Goal: Task Accomplishment & Management: Complete application form

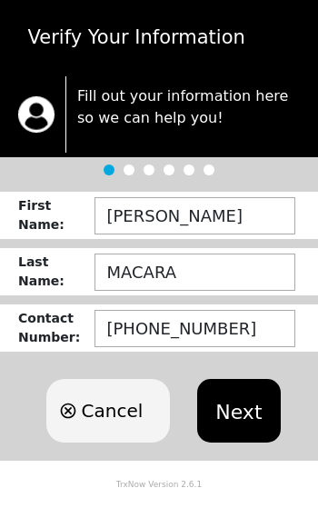
click at [229, 403] on button "Next" at bounding box center [238, 411] width 83 height 64
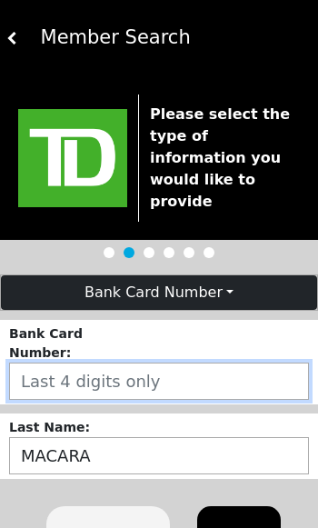
click at [108, 363] on input "number" at bounding box center [159, 381] width 300 height 37
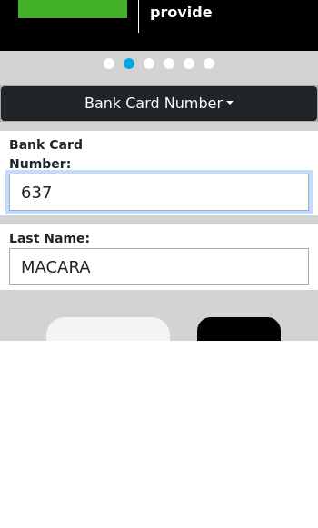
type input "6377"
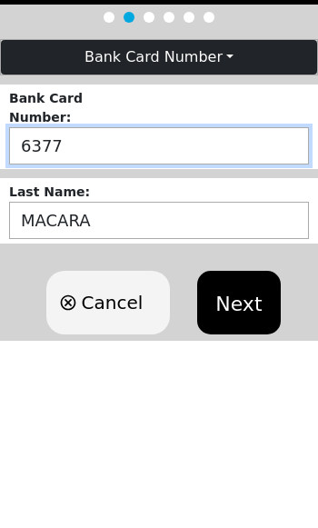
scroll to position [67, 0]
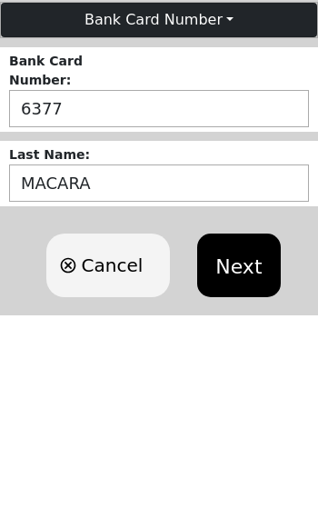
click at [235, 439] on button "Next" at bounding box center [238, 471] width 83 height 64
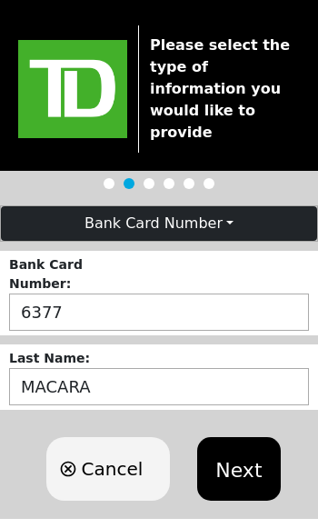
scroll to position [0, 0]
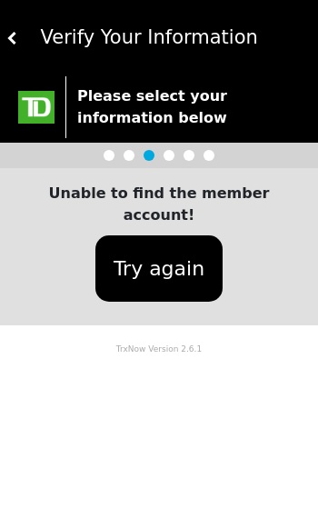
click at [162, 241] on button "Try again" at bounding box center [158, 268] width 127 height 66
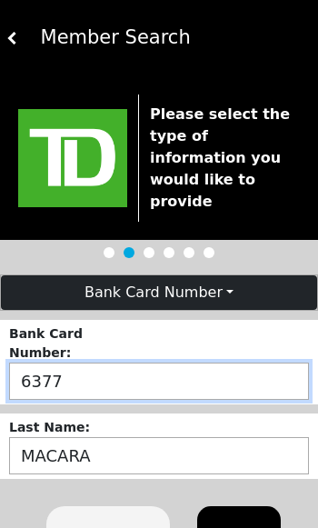
click at [83, 363] on input "6377" at bounding box center [159, 381] width 300 height 37
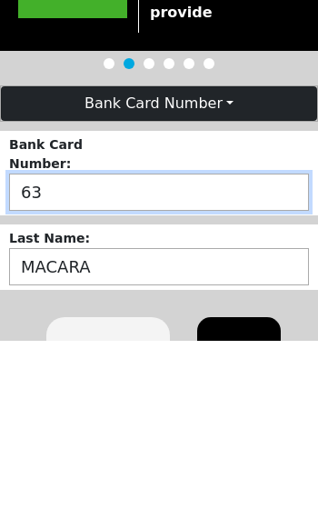
type input "6"
type input "5836"
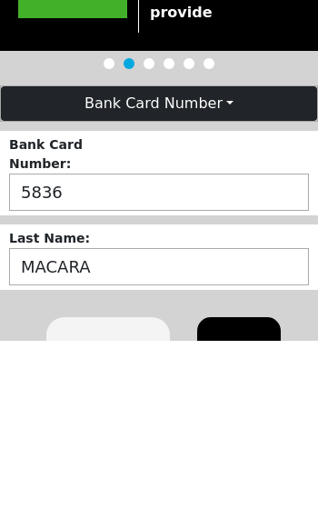
click at [227, 505] on button "Next" at bounding box center [238, 537] width 83 height 64
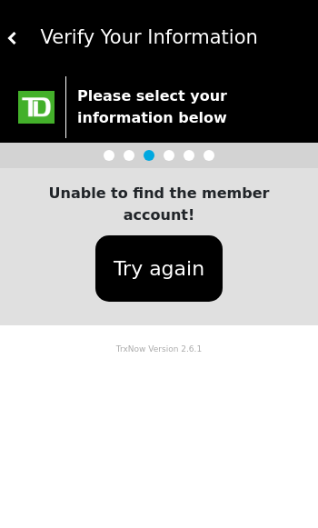
click at [163, 235] on button "Try again" at bounding box center [158, 268] width 127 height 66
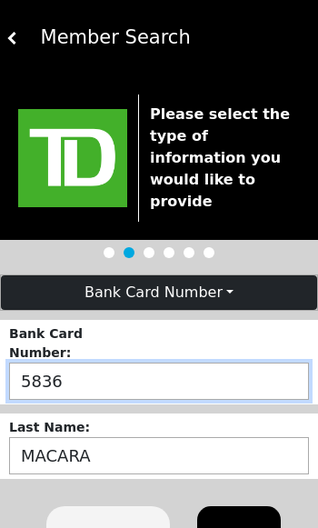
click at [95, 363] on input "5836" at bounding box center [159, 381] width 300 height 37
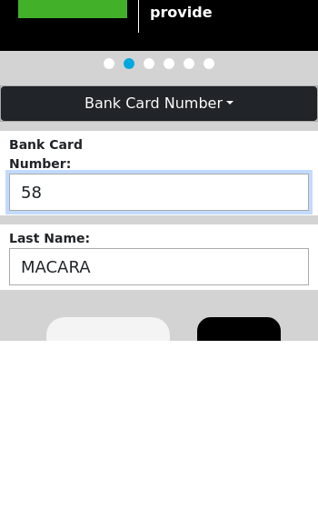
type input "5"
type input "1067"
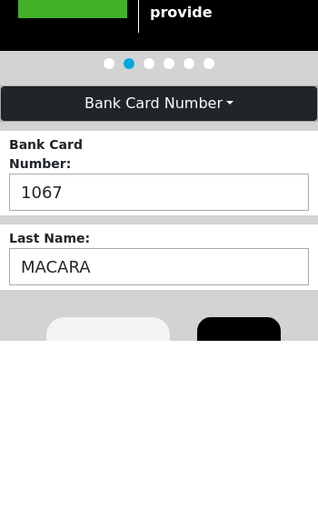
click at [247, 505] on button "Next" at bounding box center [238, 537] width 83 height 64
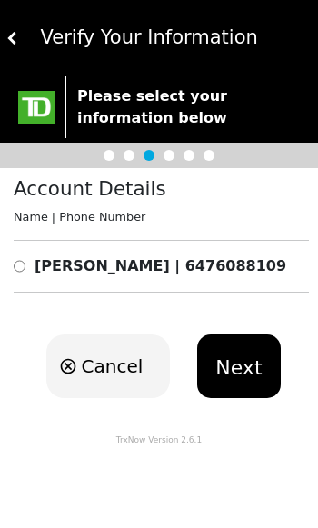
click at [24, 266] on input "radio" at bounding box center [20, 266] width 12 height 22
radio input "true"
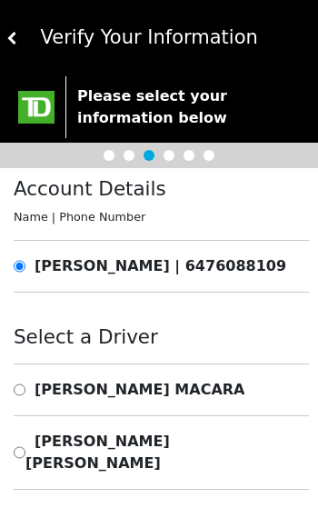
click at [22, 386] on input "radio" at bounding box center [20, 390] width 12 height 22
radio input "true"
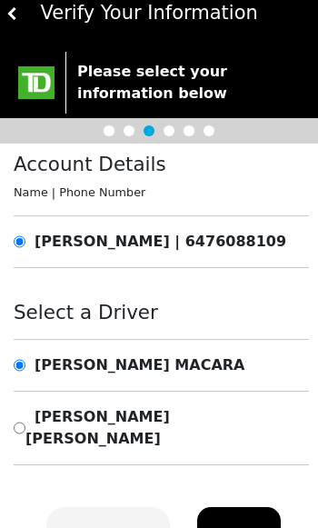
scroll to position [25, 0]
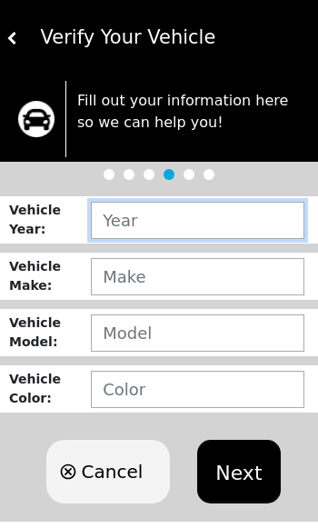
click at [114, 212] on input "text" at bounding box center [198, 220] width 214 height 37
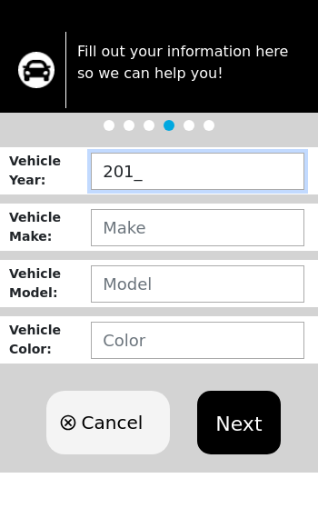
type input "2013"
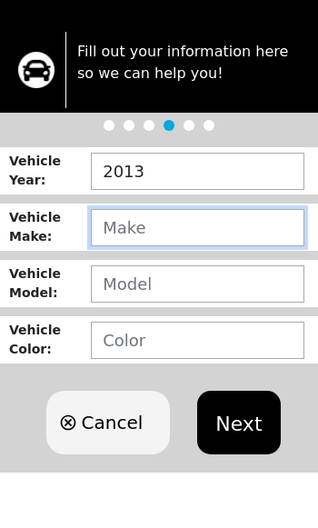
click at [124, 258] on input "text" at bounding box center [198, 276] width 214 height 37
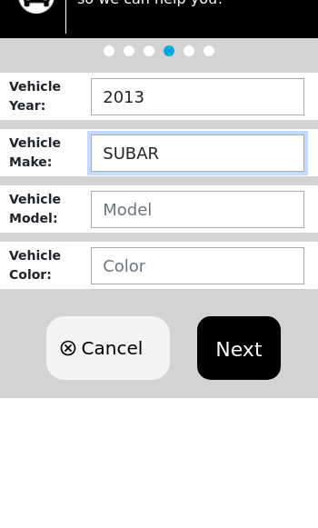
type input "SUBAR"
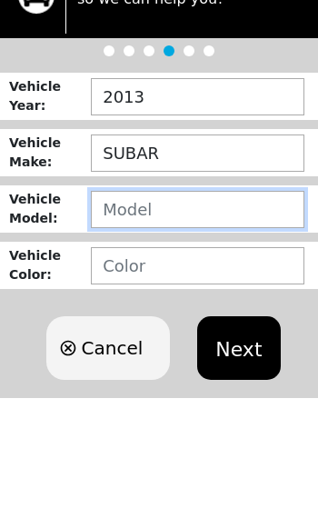
click at [114, 314] on input "text" at bounding box center [198, 332] width 214 height 37
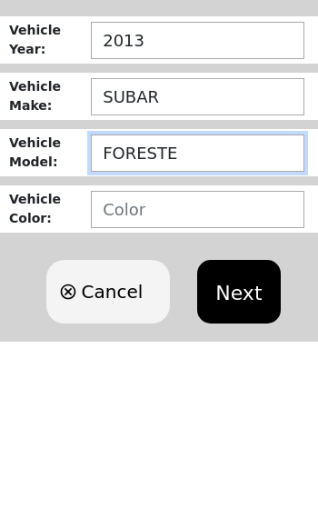
type input "FORESTER"
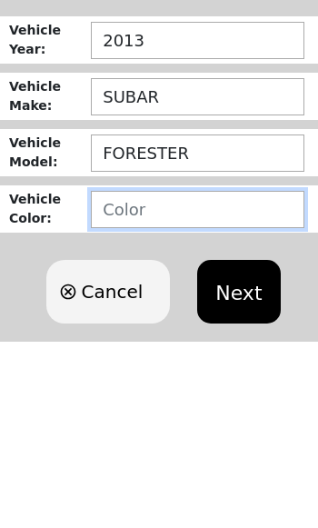
click at [137, 371] on input "text" at bounding box center [198, 389] width 214 height 37
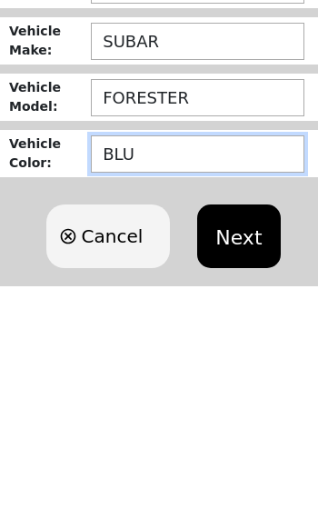
type input "BLUE"
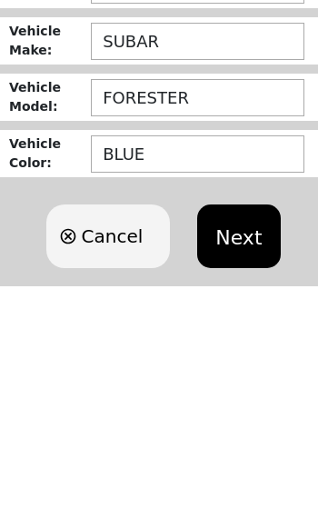
click at [234, 428] on button "Next" at bounding box center [238, 460] width 83 height 64
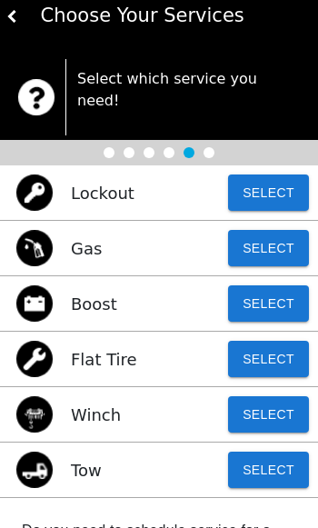
scroll to position [0, 0]
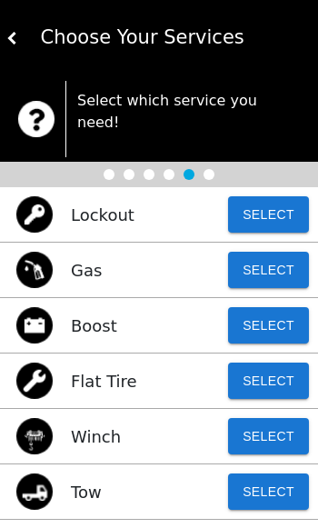
click at [270, 473] on button "Select" at bounding box center [268, 491] width 81 height 36
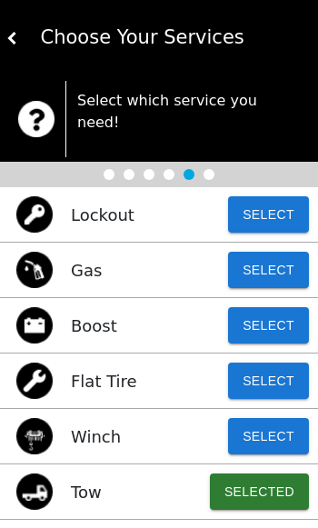
click at [17, 37] on img at bounding box center [12, 38] width 13 height 13
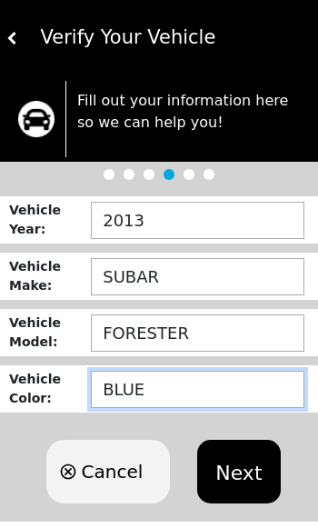
click at [156, 384] on input "BLUE" at bounding box center [198, 389] width 214 height 37
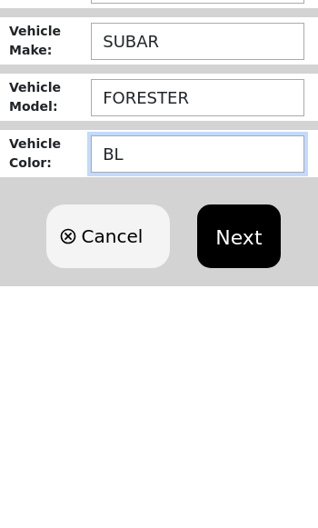
type input "B"
type input "BLACK"
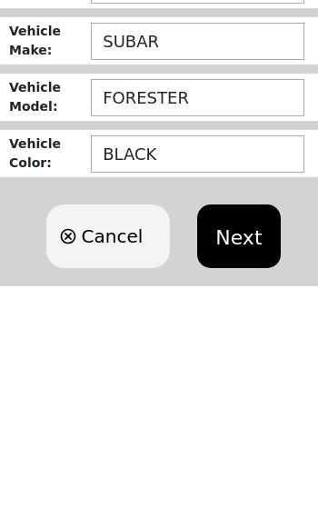
click at [244, 428] on button "Next" at bounding box center [238, 460] width 83 height 64
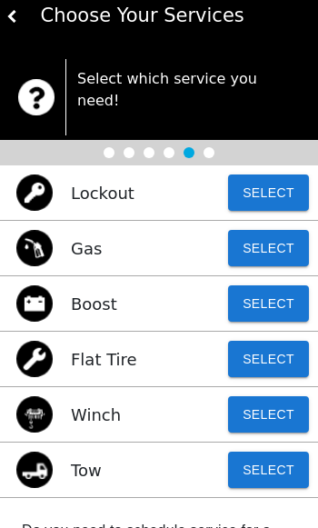
scroll to position [23, 0]
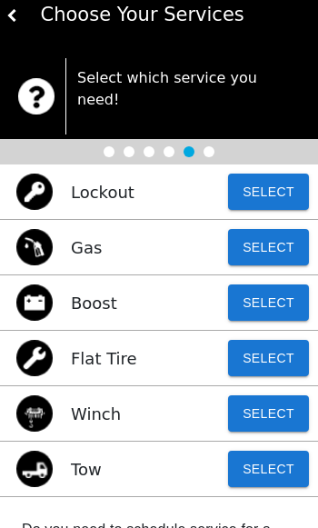
click at [15, 7] on button at bounding box center [12, 15] width 13 height 76
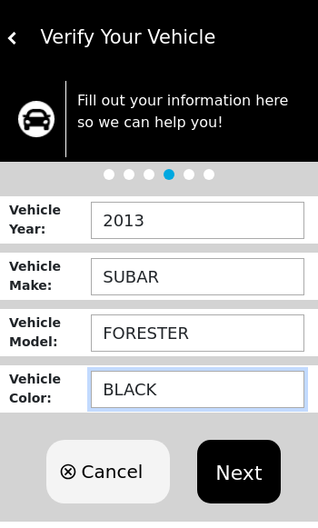
click at [183, 391] on input "BLACK" at bounding box center [198, 389] width 214 height 37
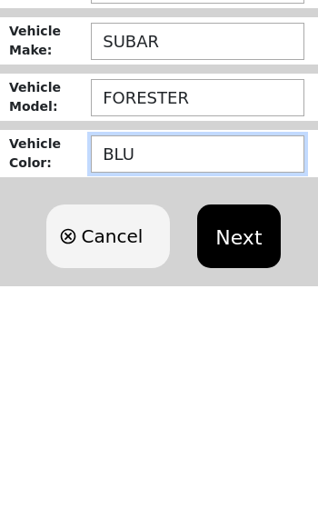
type input "BLUE"
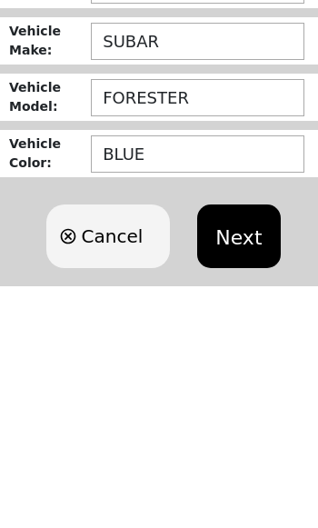
click at [235, 428] on button "Next" at bounding box center [238, 460] width 83 height 64
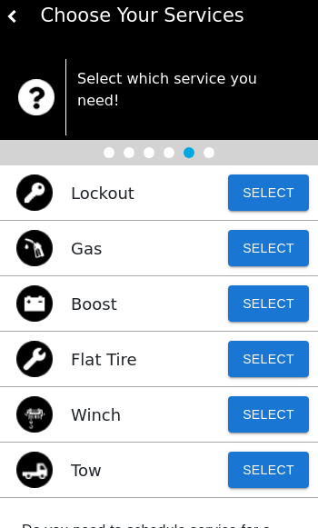
scroll to position [23, 0]
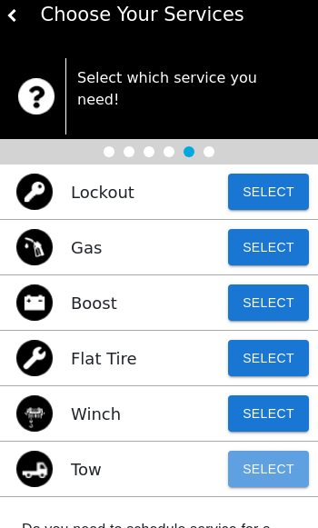
click at [270, 451] on button "Select" at bounding box center [268, 469] width 81 height 36
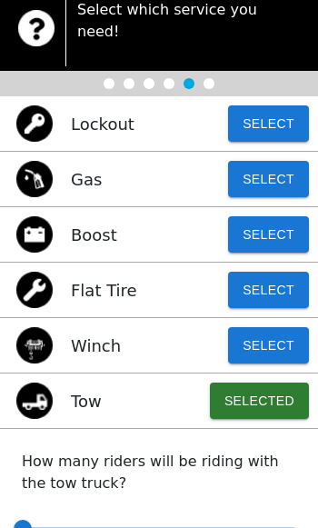
scroll to position [110, 0]
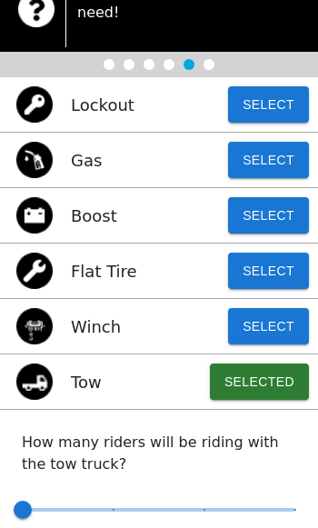
type input "1"
click at [112, 526] on span "1" at bounding box center [113, 535] width 7 height 18
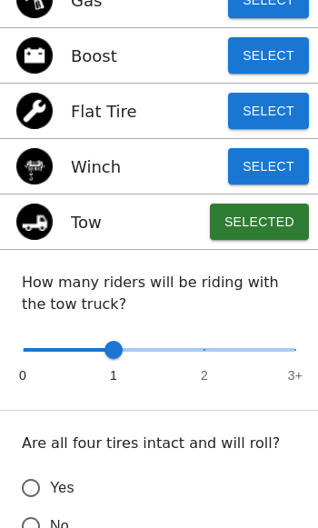
scroll to position [277, 0]
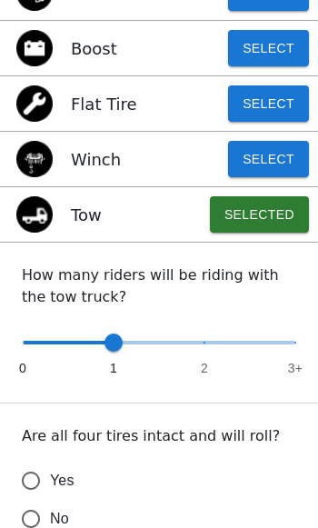
click at [41, 462] on input "Yes" at bounding box center [31, 481] width 38 height 38
radio input "false"
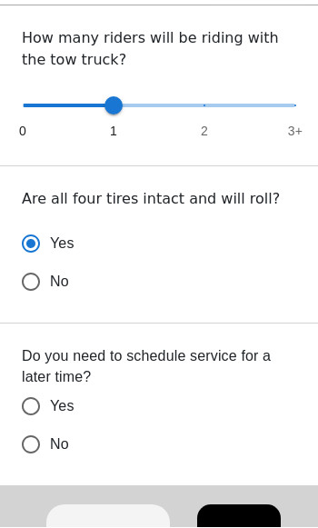
scroll to position [513, 0]
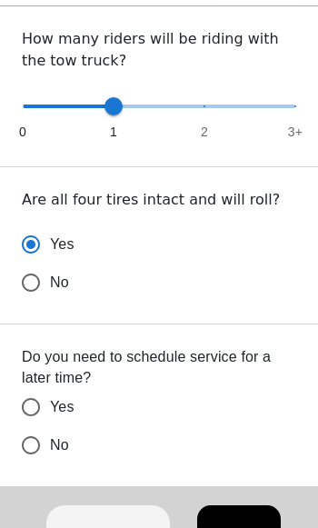
click at [32, 302] on input "No" at bounding box center [31, 283] width 38 height 38
radio input "false"
radio input "true"
click at [246, 517] on button "Next" at bounding box center [238, 537] width 83 height 64
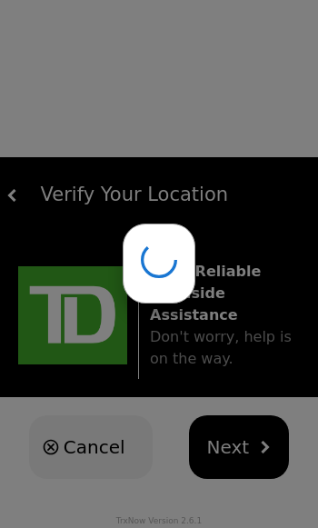
scroll to position [0, 0]
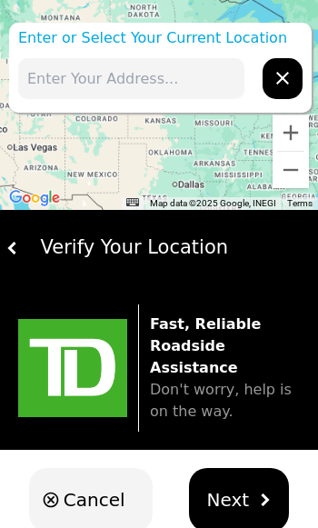
click at [38, 78] on input "text" at bounding box center [131, 78] width 226 height 41
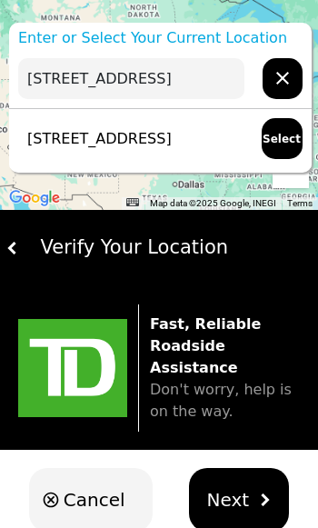
click at [290, 144] on button "Select" at bounding box center [282, 138] width 41 height 41
type input "[STREET_ADDRESS]"
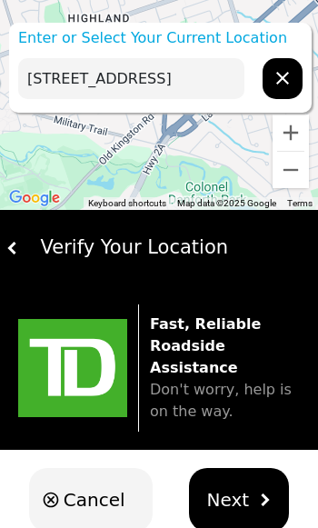
click at [251, 482] on button "Next" at bounding box center [239, 500] width 101 height 64
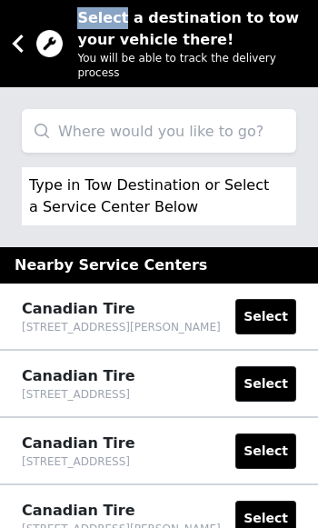
click at [57, 124] on input "search" at bounding box center [159, 131] width 274 height 44
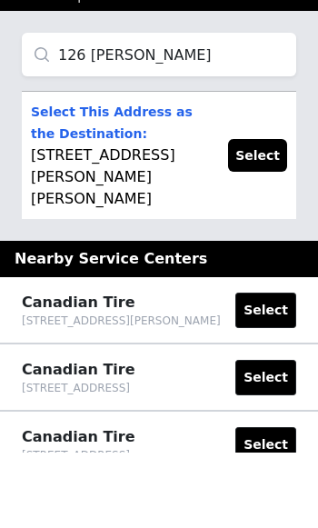
type input "126 [PERSON_NAME]"
click at [105, 177] on p "Select This Address as the Destination: [STREET_ADDRESS][PERSON_NAME][PERSON_NA…" at bounding box center [120, 231] width 179 height 109
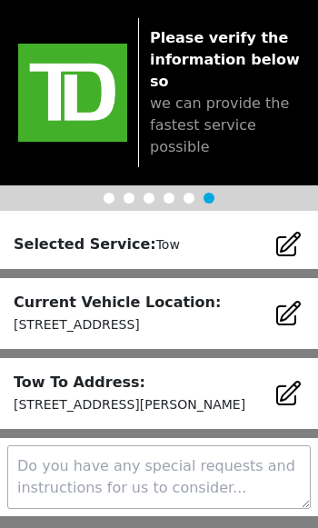
click at [292, 384] on icon at bounding box center [288, 393] width 29 height 29
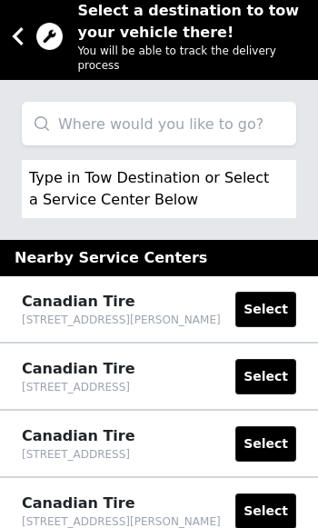
click at [174, 120] on input "search" at bounding box center [159, 124] width 274 height 44
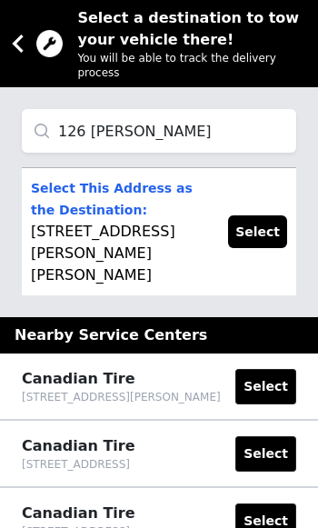
type input "126 [PERSON_NAME]"
click at [125, 241] on p "Select This Address as the Destination: [STREET_ADDRESS][PERSON_NAME][PERSON_NA…" at bounding box center [120, 231] width 179 height 109
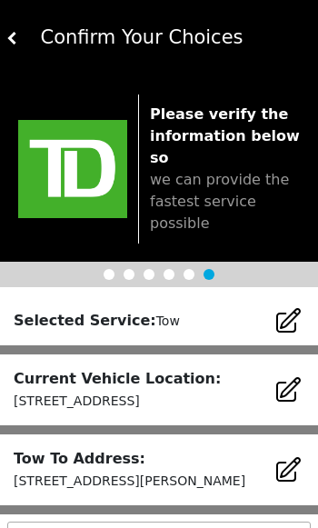
click at [272, 225] on div "Please verify the information below so we can provide the fastest service possi…" at bounding box center [159, 168] width 318 height 185
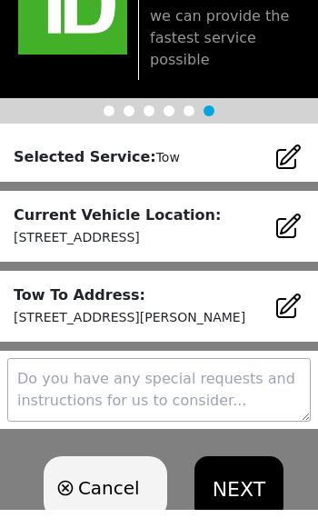
scroll to position [145, 0]
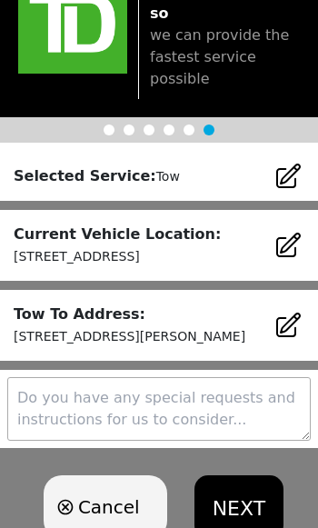
click at [237, 506] on button "NEXT" at bounding box center [238, 506] width 89 height 64
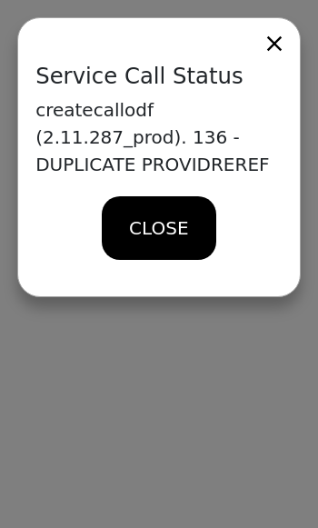
click at [177, 220] on span "CLOSE" at bounding box center [158, 228] width 59 height 27
